Goal: Information Seeking & Learning: Learn about a topic

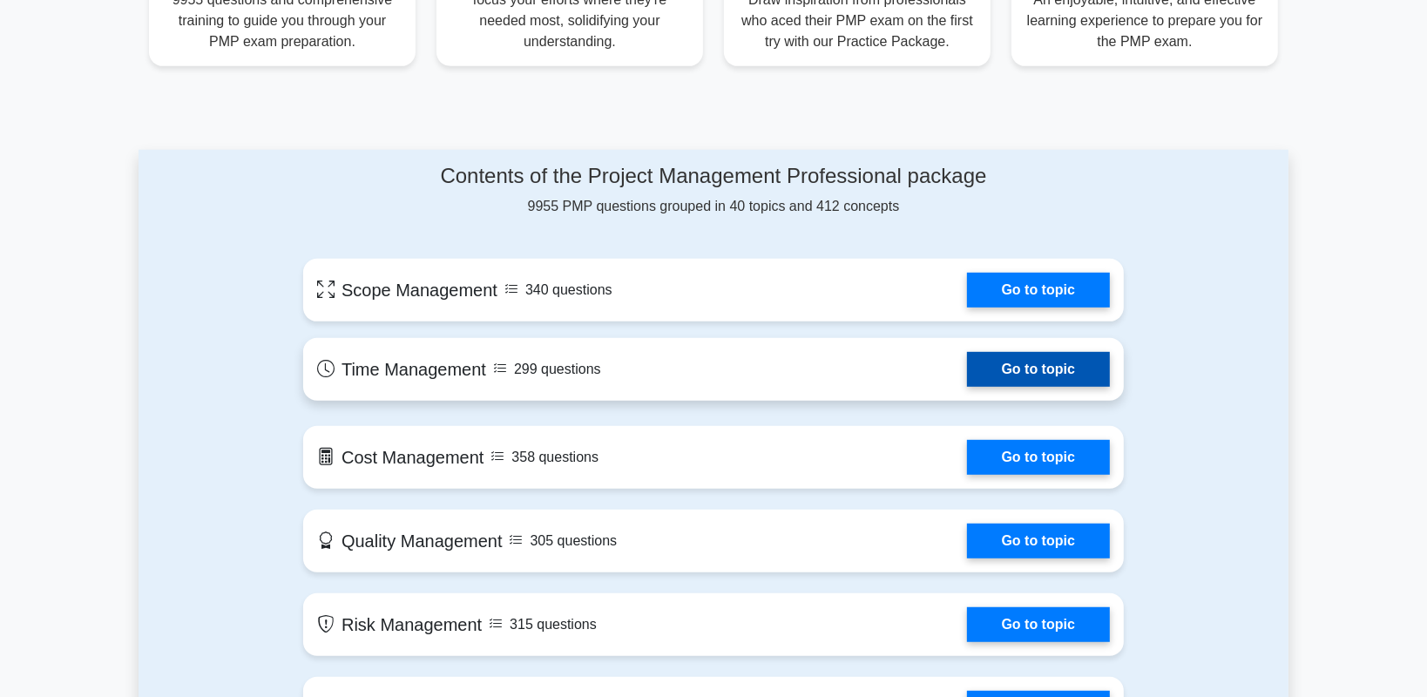
click at [1031, 363] on link "Go to topic" at bounding box center [1038, 369] width 143 height 35
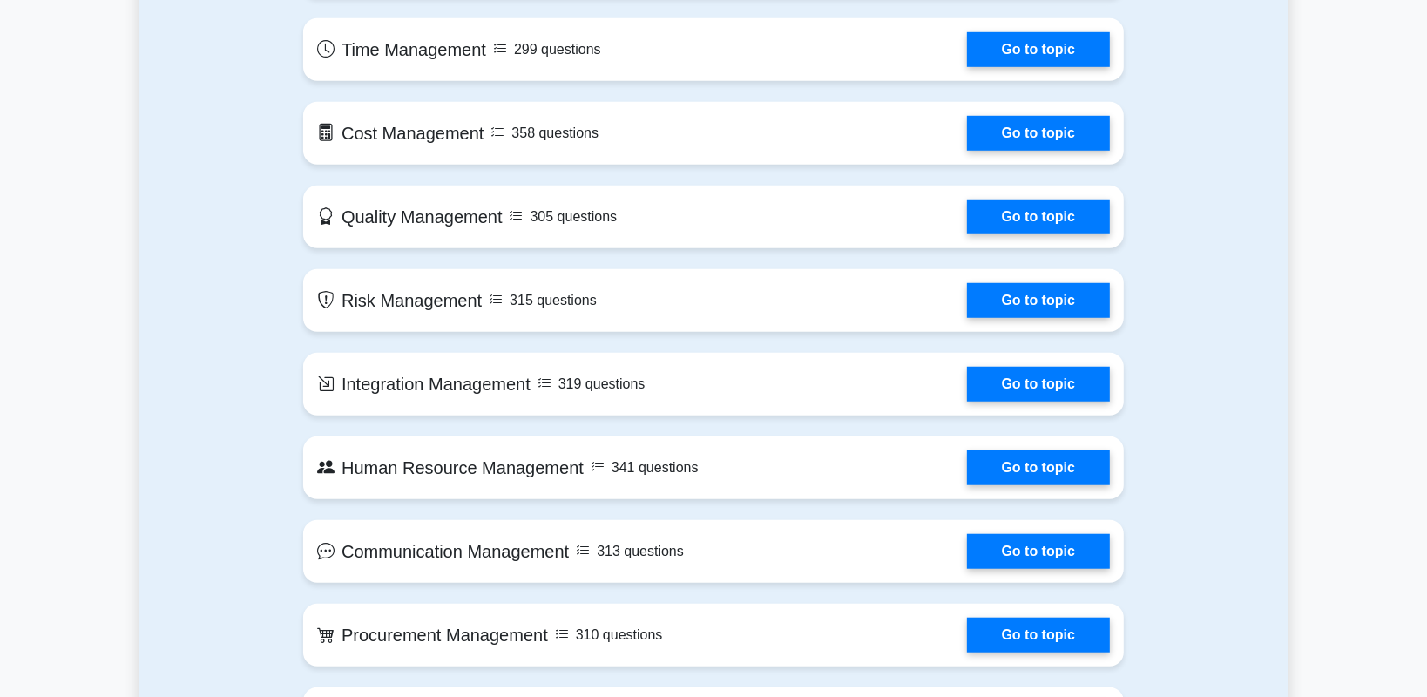
scroll to position [1064, 0]
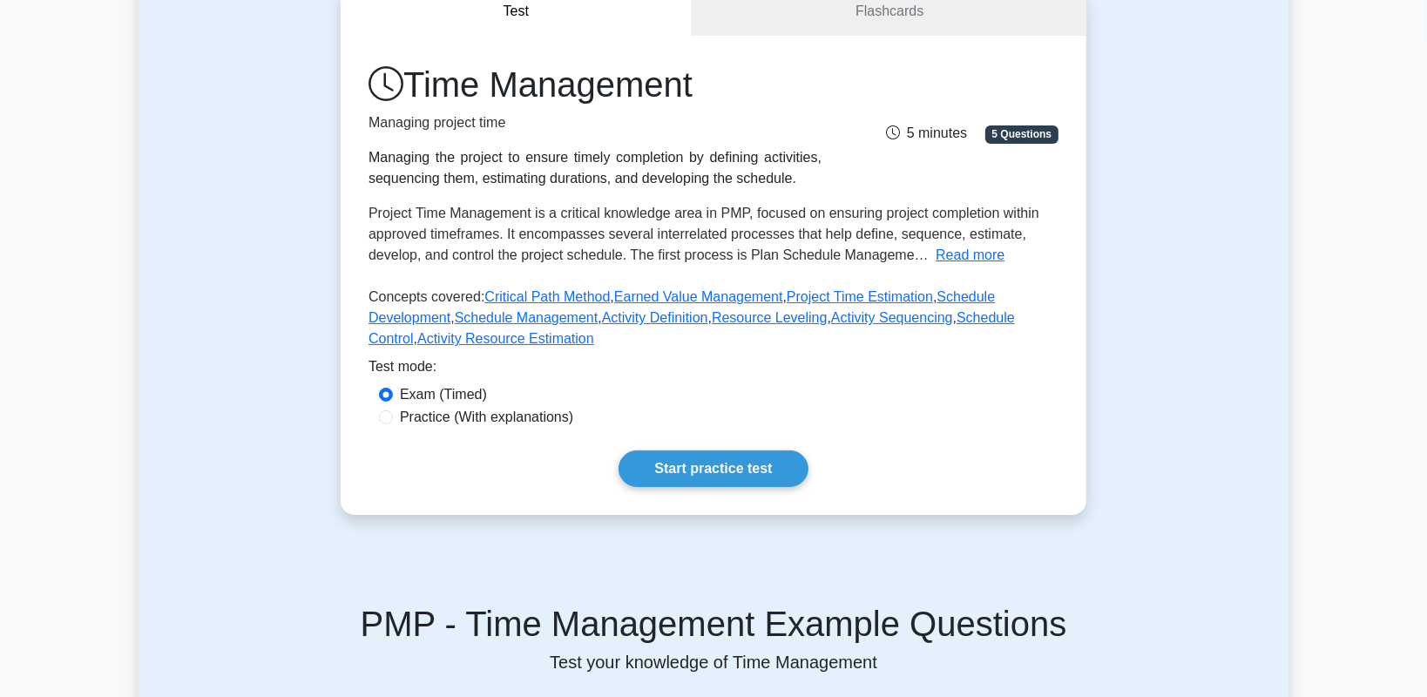
scroll to position [193, 0]
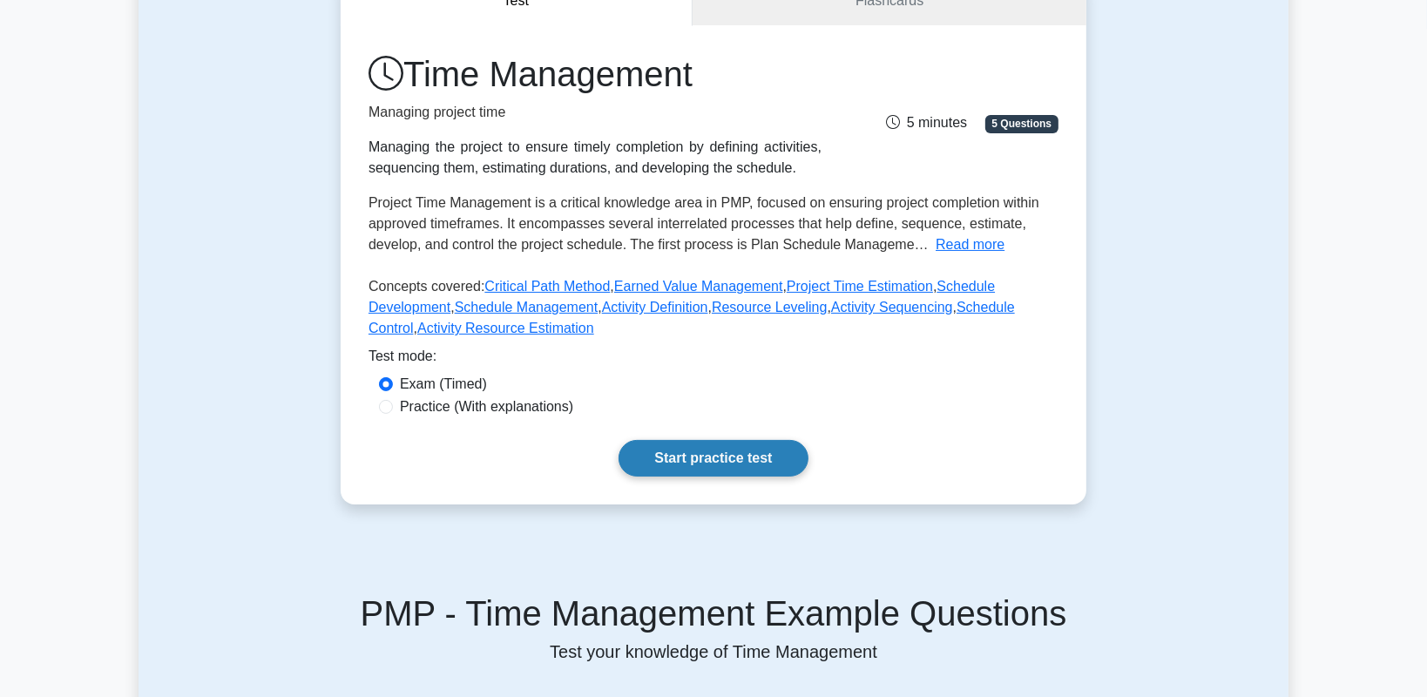
click at [698, 458] on link "Start practice test" at bounding box center [712, 458] width 189 height 37
